Goal: Use online tool/utility: Utilize a website feature to perform a specific function

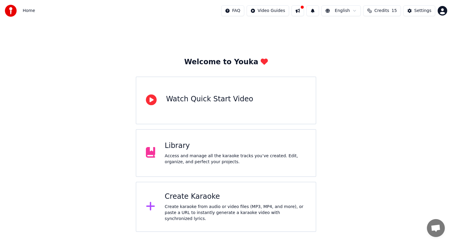
click at [222, 202] on div "Create Karaoke" at bounding box center [235, 197] width 141 height 10
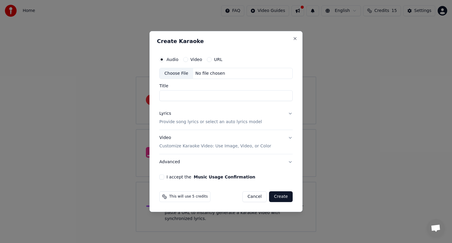
click at [176, 74] on div "Choose File" at bounding box center [177, 73] width 34 height 11
type input "**********"
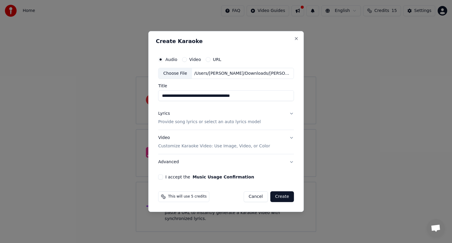
click at [291, 113] on button "Lyrics Provide song lyrics or select an auto lyrics model" at bounding box center [226, 118] width 136 height 24
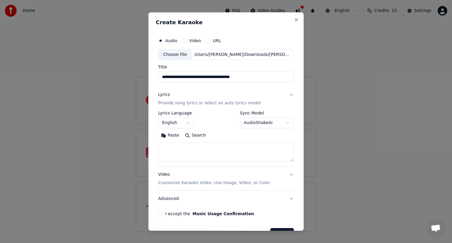
click at [188, 122] on body "**********" at bounding box center [226, 116] width 452 height 232
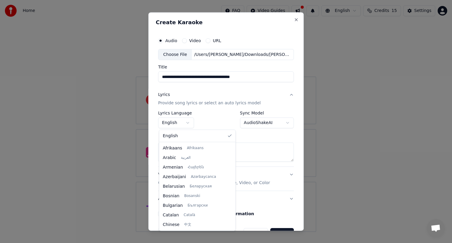
scroll to position [153, 0]
select select "**"
click at [181, 195] on button "Advanced" at bounding box center [226, 199] width 136 height 16
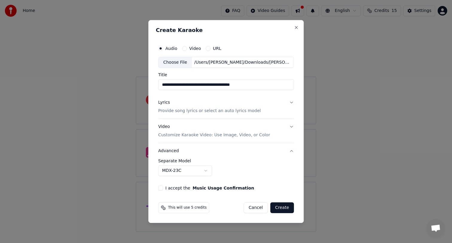
click at [290, 103] on button "Lyrics Provide song lyrics or select an auto lyrics model" at bounding box center [226, 107] width 136 height 24
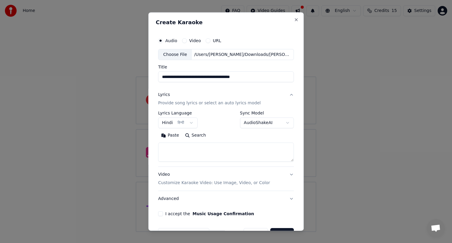
click at [215, 153] on textarea at bounding box center [226, 152] width 136 height 19
click at [183, 152] on textarea at bounding box center [226, 152] width 136 height 19
paste textarea "**********"
type textarea "**********"
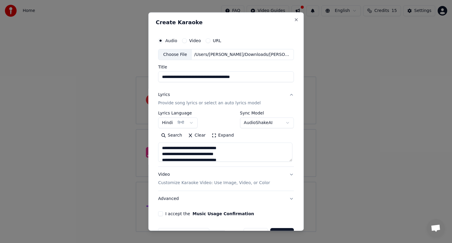
click at [162, 214] on button "I accept the Music Usage Confirmation" at bounding box center [160, 214] width 5 height 5
click at [289, 174] on button "Video Customize Karaoke Video: Use Image, Video, or Color" at bounding box center [226, 179] width 136 height 24
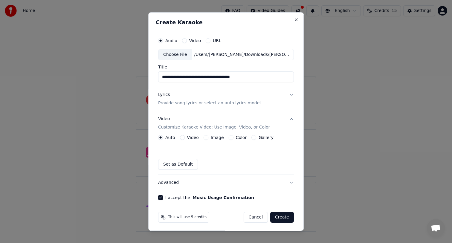
click at [181, 137] on button "Video" at bounding box center [182, 138] width 5 height 5
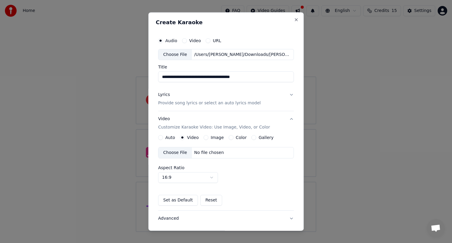
click at [162, 137] on button "Auto" at bounding box center [160, 138] width 5 height 5
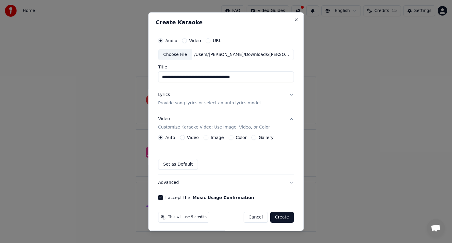
click at [178, 164] on button "Set as Default" at bounding box center [178, 164] width 40 height 11
click at [290, 119] on button "Video Customize Karaoke Video: Use Image, Video, or Color" at bounding box center [226, 124] width 136 height 24
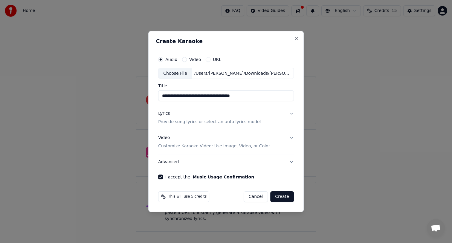
click at [283, 197] on button "Create" at bounding box center [282, 196] width 24 height 11
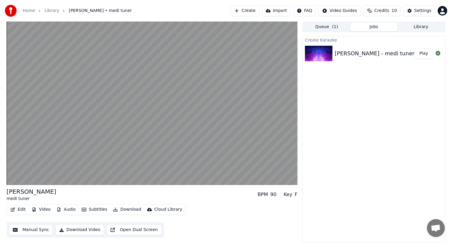
click at [95, 209] on button "Subtitles" at bounding box center [94, 210] width 30 height 8
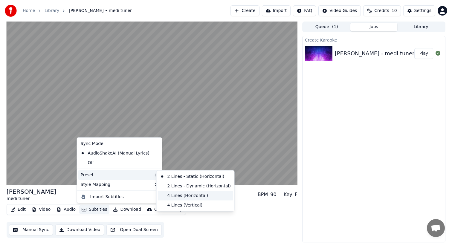
click at [191, 196] on div "4 Lines (Horizontal)" at bounding box center [195, 196] width 75 height 10
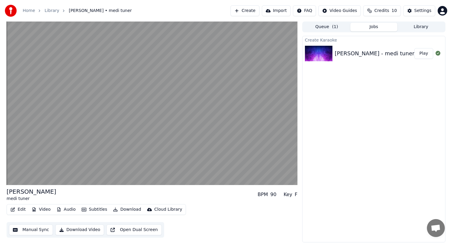
click at [354, 94] on div "Create Karaoke [PERSON_NAME] - medi tuner (youtube) Play" at bounding box center [373, 139] width 143 height 207
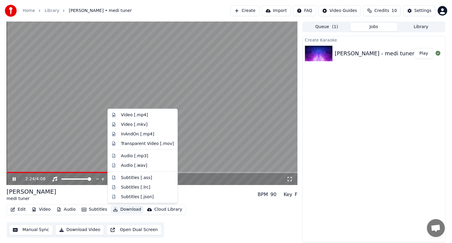
click at [128, 211] on button "Download" at bounding box center [127, 210] width 33 height 8
click at [134, 114] on div "Video [.mp4]" at bounding box center [134, 115] width 27 height 6
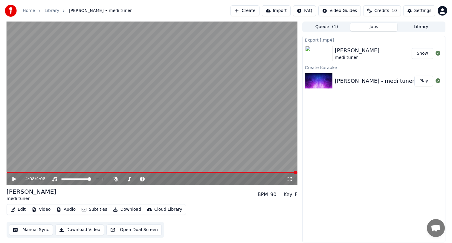
click at [424, 54] on button "Show" at bounding box center [423, 53] width 22 height 11
